Goal: Find contact information: Find contact information

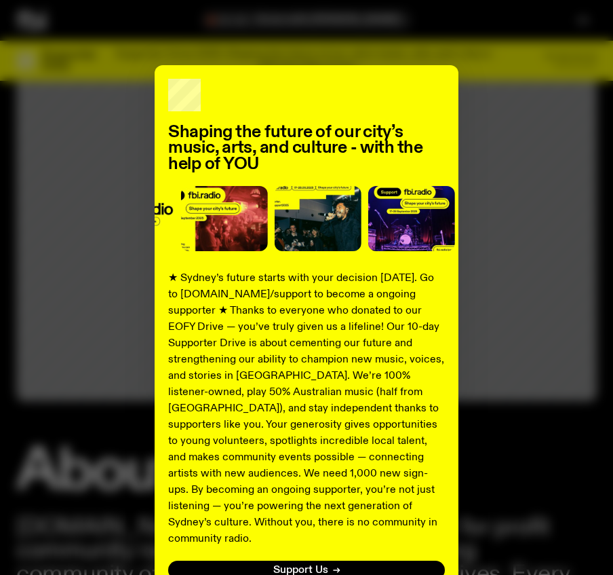
scroll to position [45, 0]
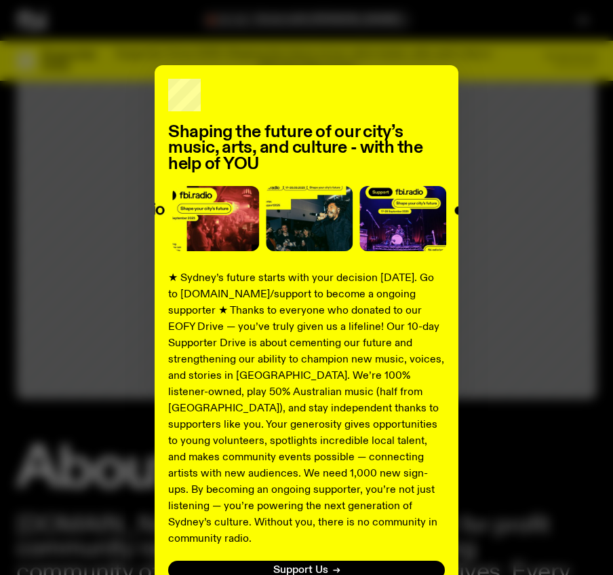
click at [529, 133] on div "Shaping the future of our city’s music, arts, and culture - with the help of YO…" at bounding box center [306, 344] width 581 height 558
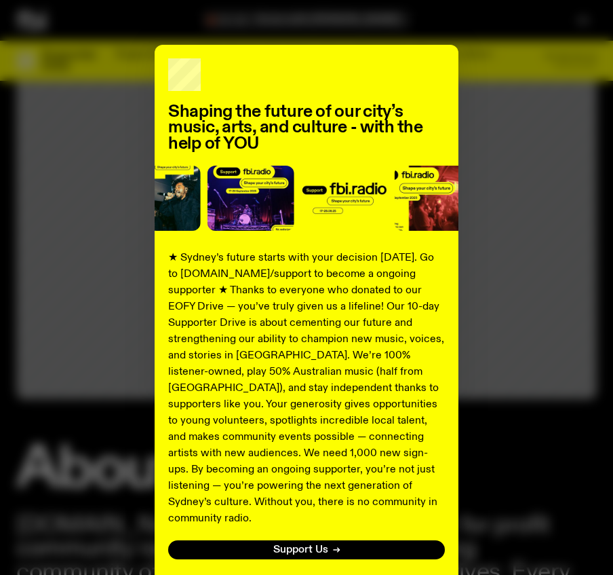
scroll to position [0, 0]
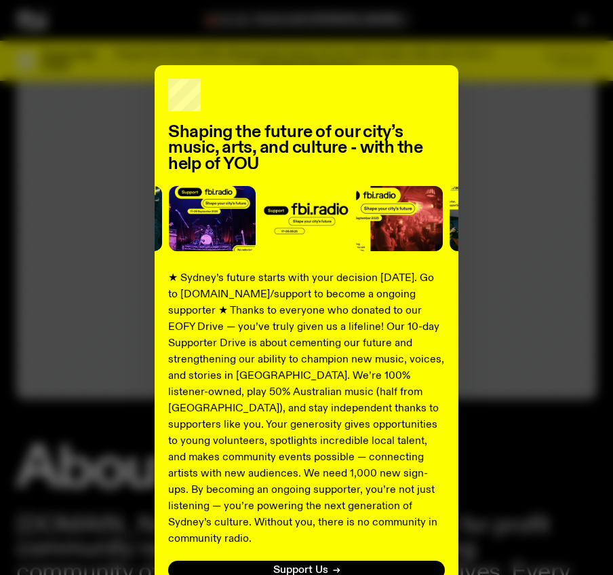
click at [575, 109] on div "Shaping the future of our city’s music, arts, and culture - with the help of YO…" at bounding box center [306, 344] width 581 height 558
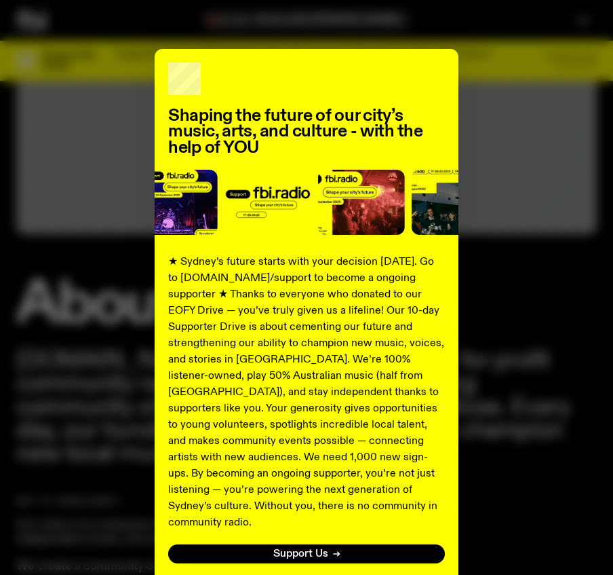
scroll to position [96, 0]
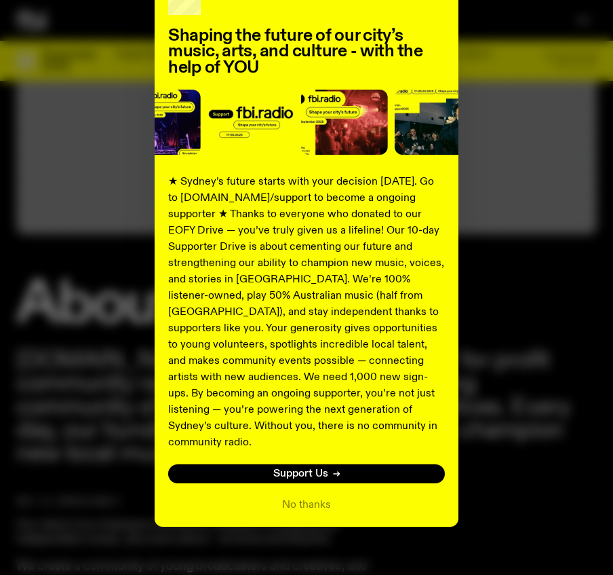
click at [373, 497] on div "No thanks" at bounding box center [306, 505] width 277 height 16
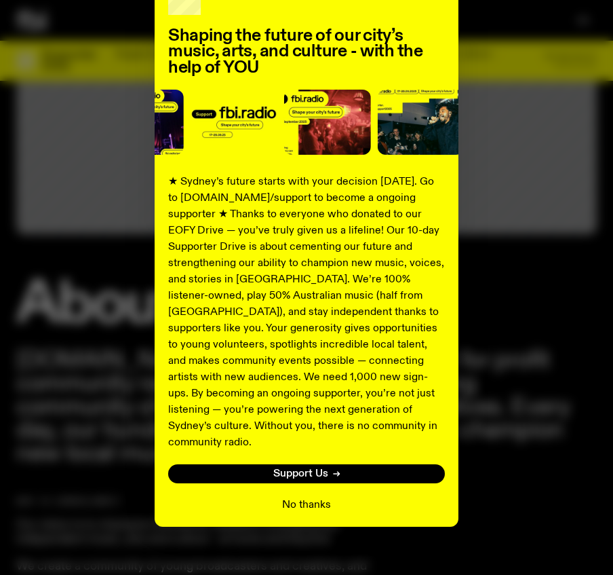
click at [311, 497] on button "No thanks" at bounding box center [306, 505] width 49 height 16
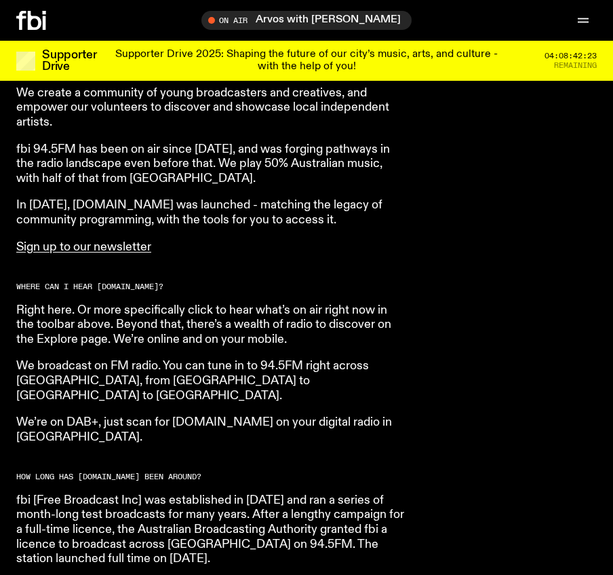
scroll to position [685, 0]
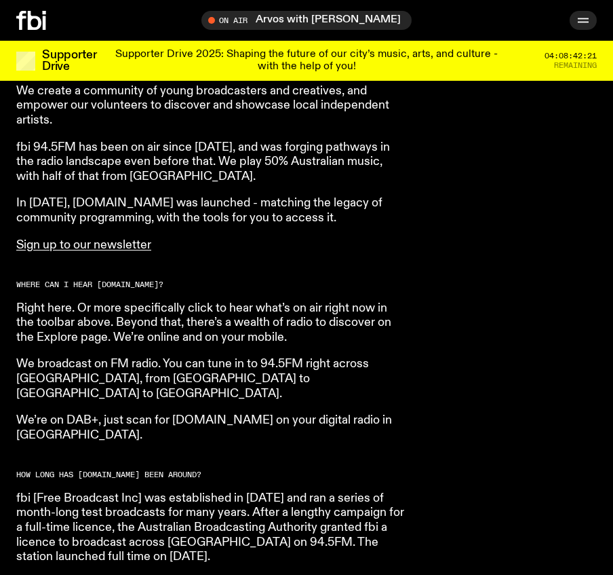
click at [582, 18] on icon "button" at bounding box center [583, 20] width 16 height 16
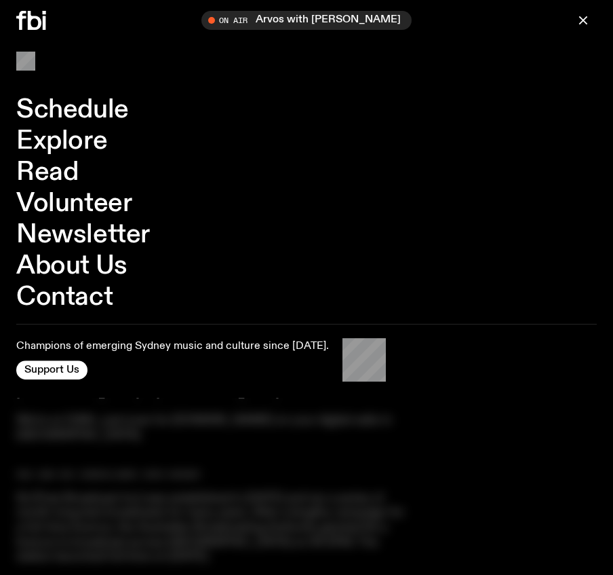
click at [69, 263] on link "About Us" at bounding box center [71, 266] width 111 height 26
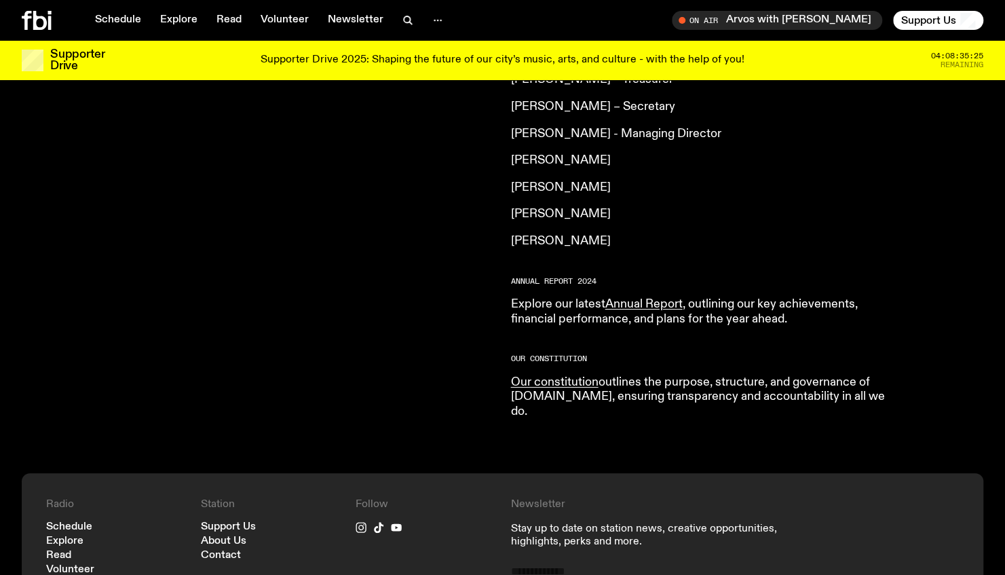
scroll to position [1190, 0]
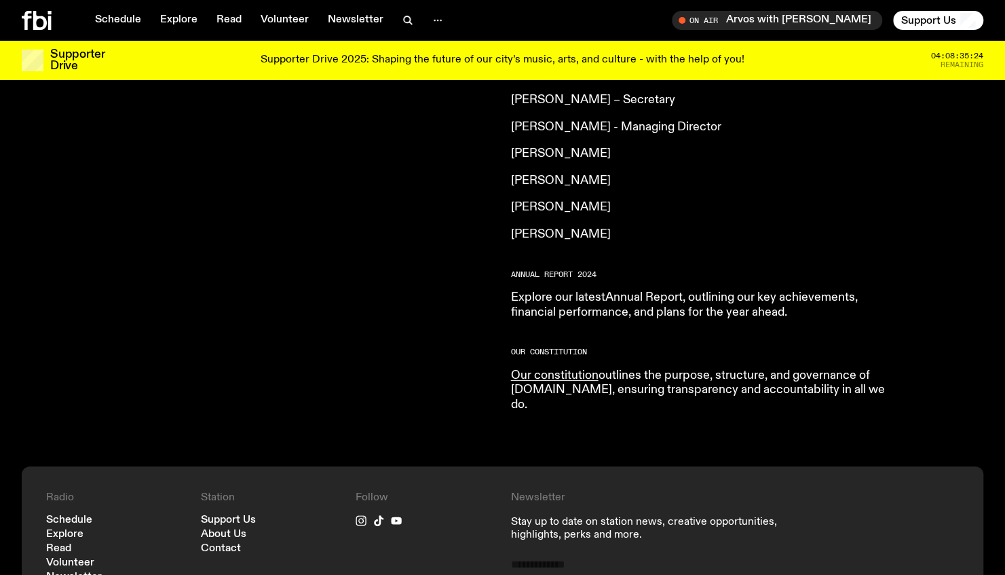
click at [613, 291] on link "Annual Report" at bounding box center [643, 297] width 77 height 12
click at [225, 529] on link "About Us" at bounding box center [223, 534] width 45 height 10
click at [231, 529] on link "About Us" at bounding box center [223, 534] width 45 height 10
click at [221, 529] on link "About Us" at bounding box center [223, 534] width 45 height 10
click at [222, 529] on link "About Us" at bounding box center [223, 534] width 45 height 10
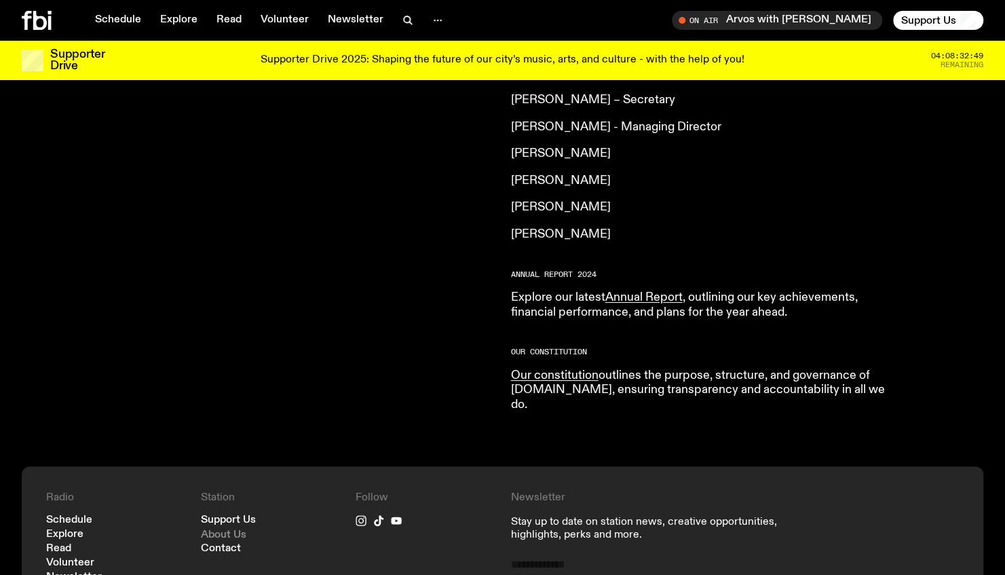
click at [222, 529] on link "About Us" at bounding box center [223, 534] width 45 height 10
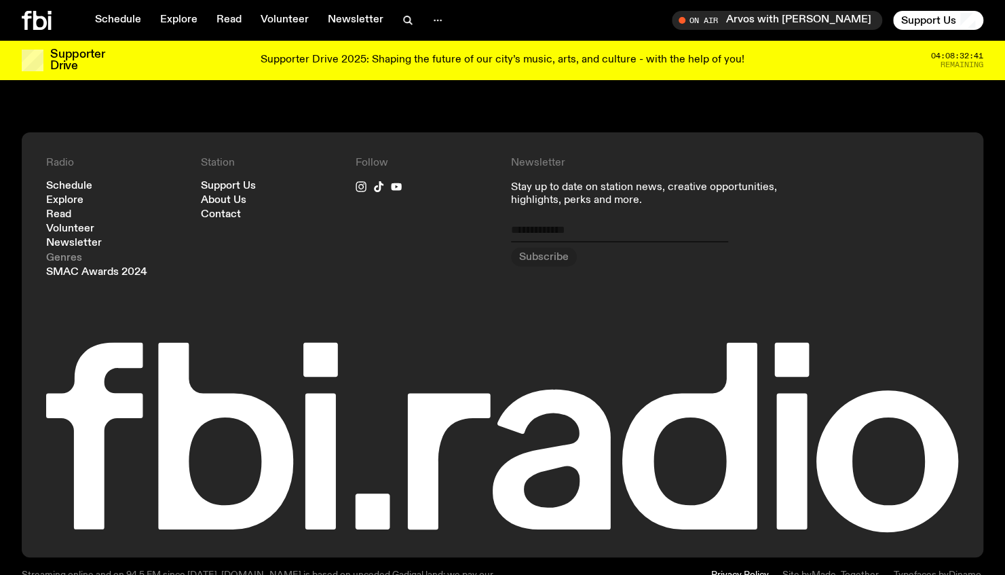
click at [67, 253] on link "Genres" at bounding box center [64, 258] width 36 height 10
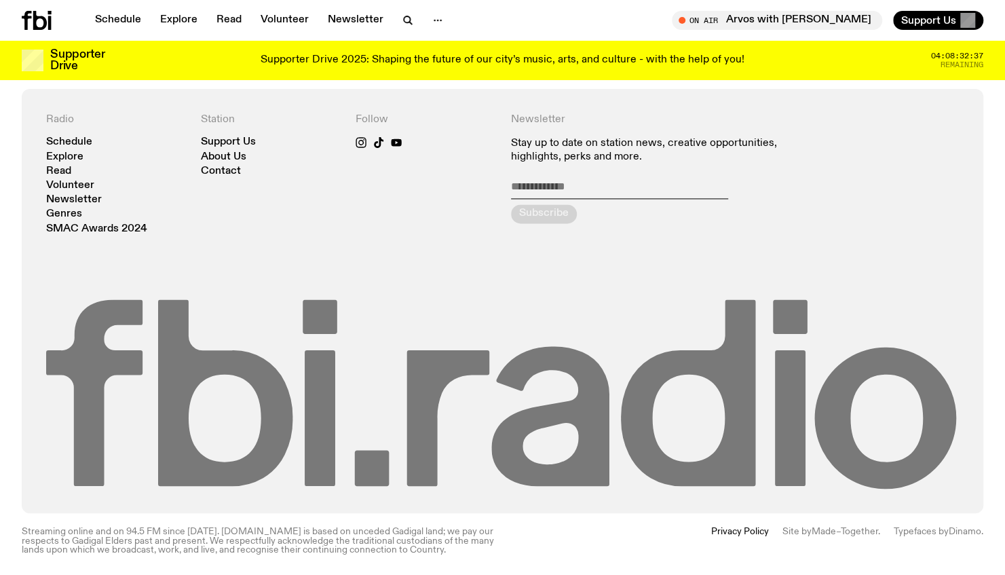
scroll to position [398, 0]
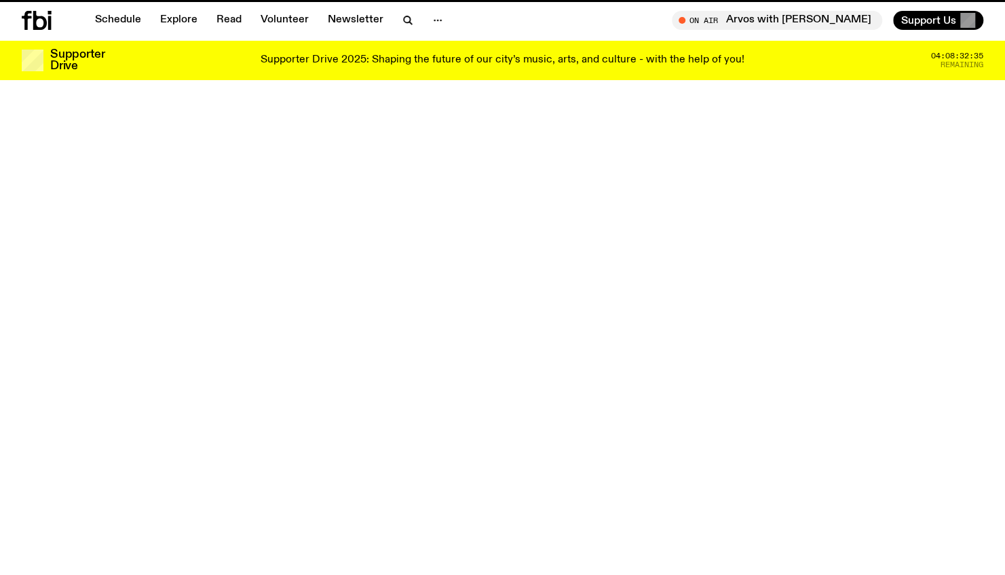
scroll to position [1524, 0]
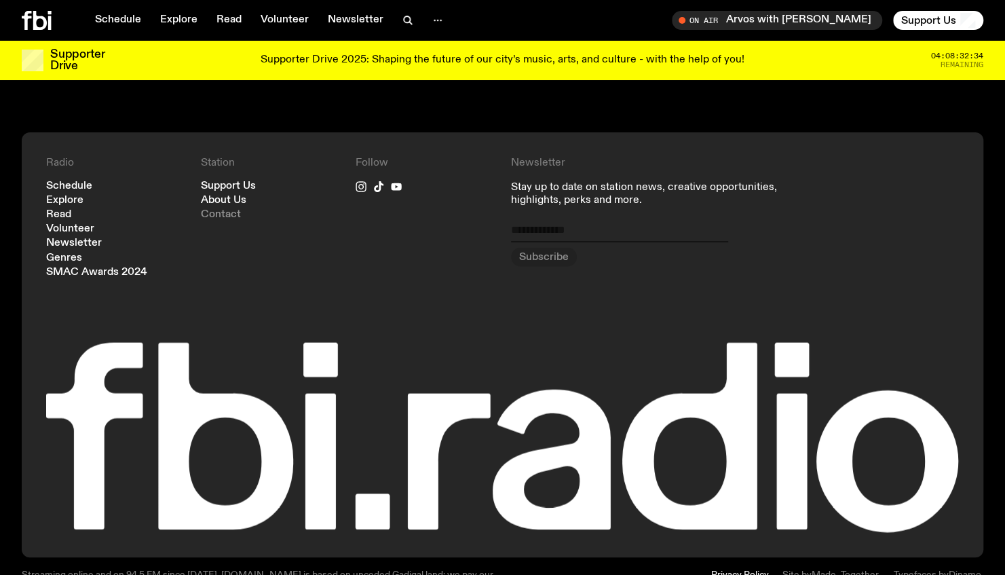
click at [221, 210] on link "Contact" at bounding box center [221, 215] width 40 height 10
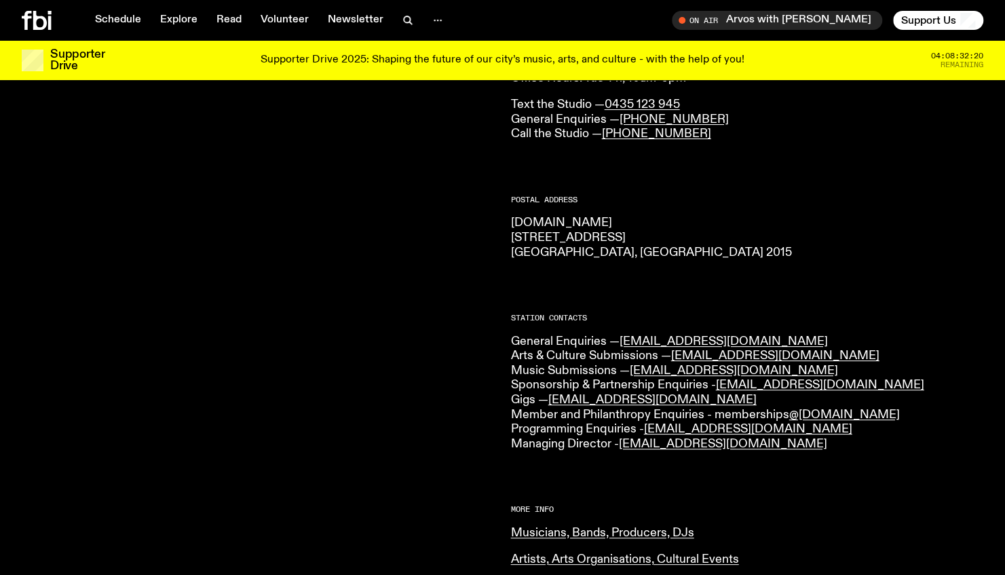
scroll to position [150, 0]
